Goal: Task Accomplishment & Management: Use online tool/utility

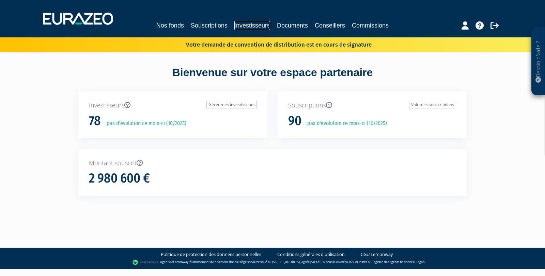
click at [249, 25] on link "Investisseurs" at bounding box center [252, 26] width 36 height 10
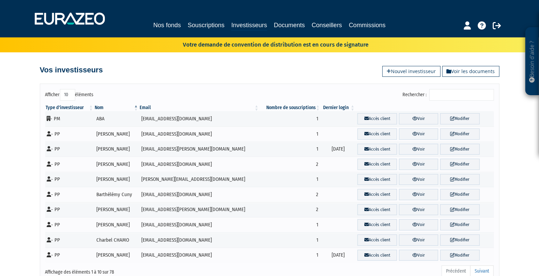
click at [453, 94] on input "Rechercher :" at bounding box center [461, 95] width 65 height 12
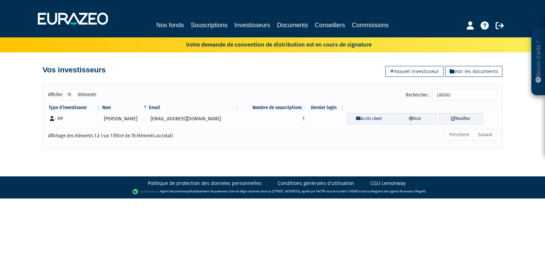
type input "LABIAU"
click at [365, 117] on link "Accès client" at bounding box center [369, 118] width 44 height 11
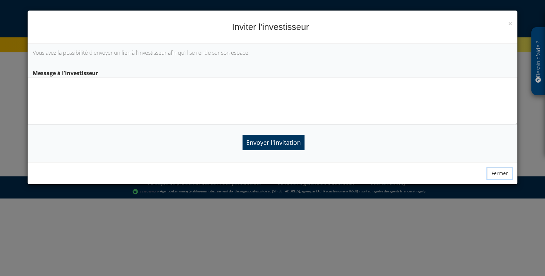
click at [499, 172] on button "Fermer" at bounding box center [499, 174] width 25 height 12
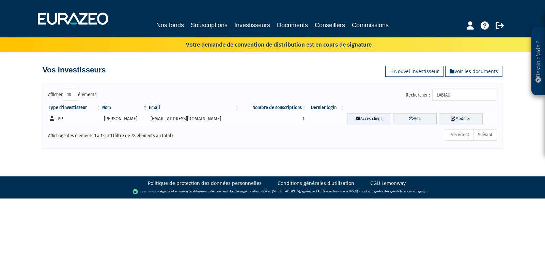
click at [357, 117] on link "Accès client" at bounding box center [369, 118] width 44 height 11
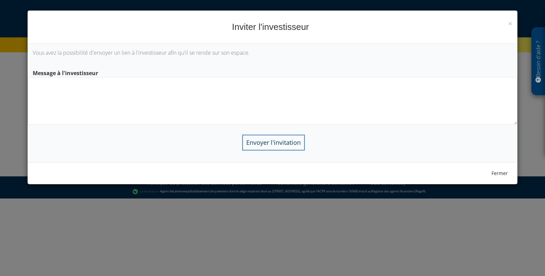
click at [275, 142] on input "Envoyer l'invitation" at bounding box center [273, 142] width 62 height 15
